Goal: Information Seeking & Learning: Learn about a topic

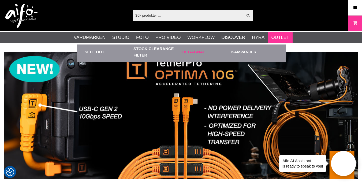
click at [200, 53] on link "Begagnat" at bounding box center [206, 51] width 46 height 15
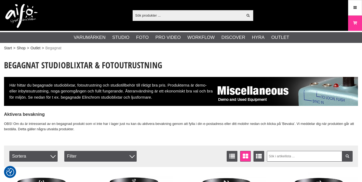
checkbox input "true"
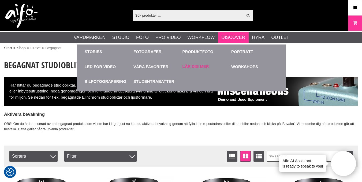
click at [199, 66] on link "Lär dig mer" at bounding box center [196, 67] width 27 height 6
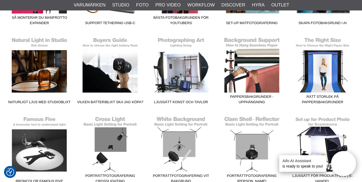
scroll to position [376, 0]
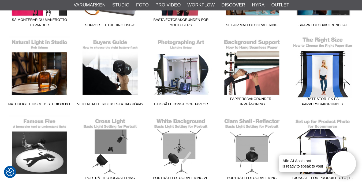
click at [327, 80] on link "Rätt storlek på pappersbakgrunder" at bounding box center [322, 72] width 71 height 72
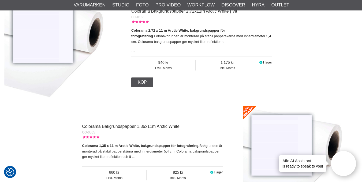
scroll to position [852, 0]
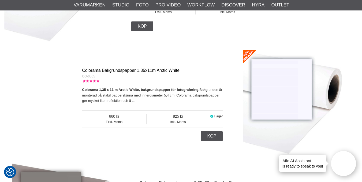
click at [131, 69] on link "Colorama Bakgrundspapper 1.35x11m Arctic White" at bounding box center [131, 70] width 98 height 5
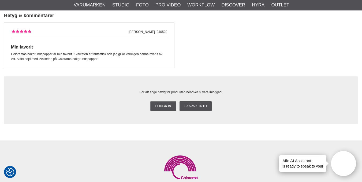
scroll to position [1148, 0]
